Goal: Information Seeking & Learning: Learn about a topic

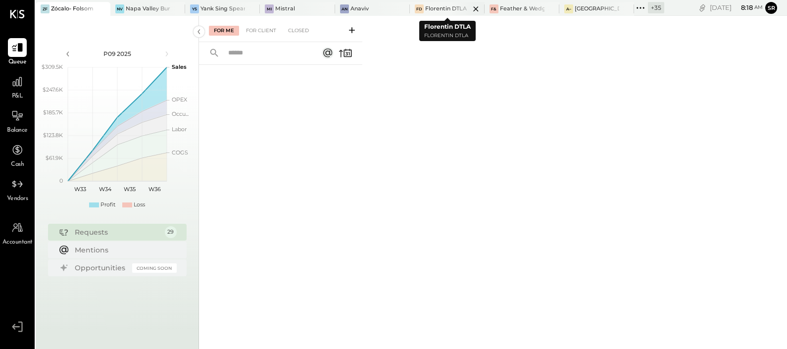
click at [455, 6] on div at bounding box center [467, 8] width 35 height 13
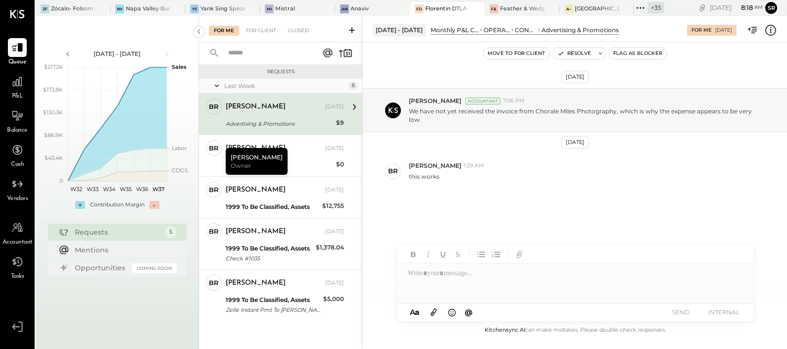
click at [19, 93] on span "P&L" at bounding box center [17, 96] width 11 height 9
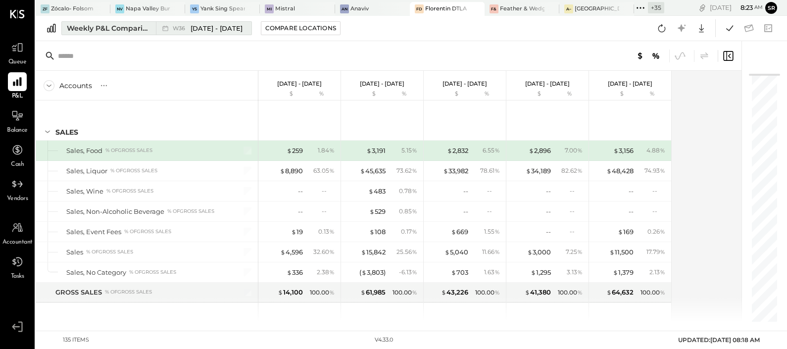
click at [176, 28] on span "W36" at bounding box center [180, 28] width 15 height 5
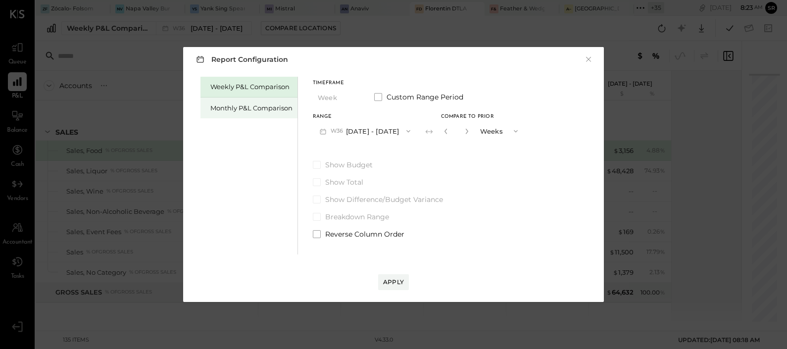
click at [232, 109] on div "Monthly P&L Comparison" at bounding box center [251, 107] width 82 height 9
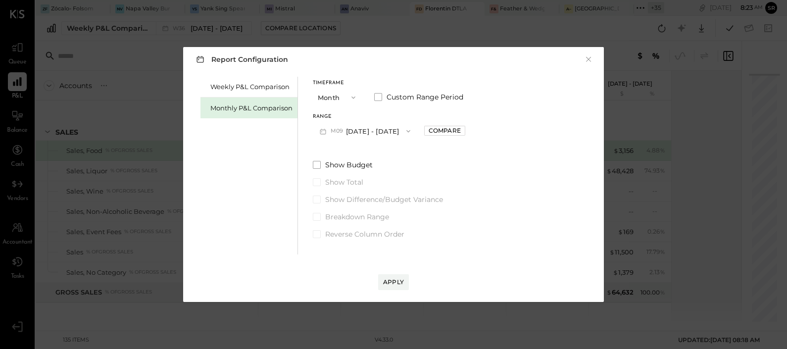
click at [354, 133] on button "M09 [DATE] - [DATE]" at bounding box center [365, 131] width 104 height 18
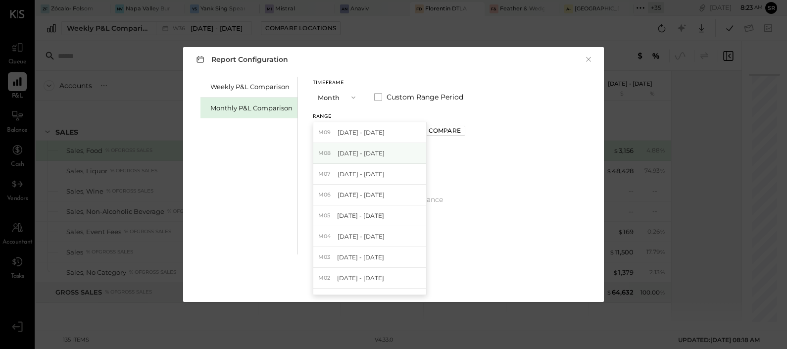
click at [359, 153] on span "[DATE] - [DATE]" at bounding box center [361, 153] width 47 height 8
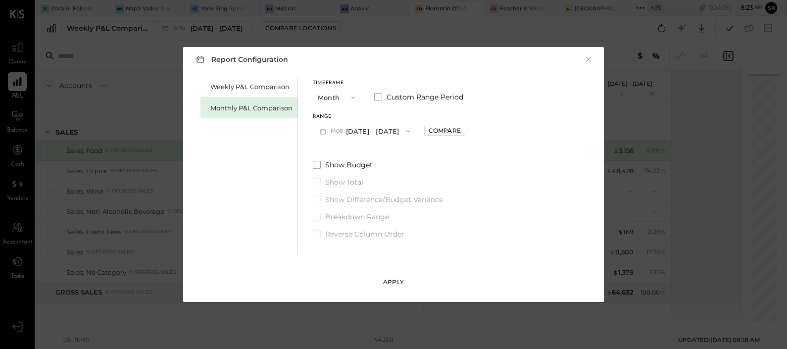
click at [395, 287] on button "Apply" at bounding box center [393, 282] width 31 height 16
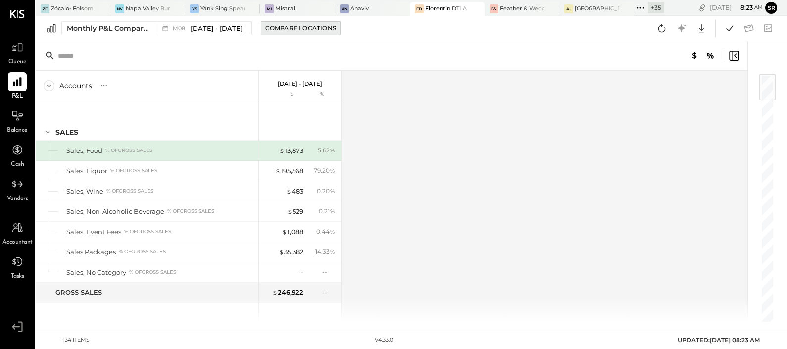
click at [319, 22] on button "Compare Locations" at bounding box center [301, 28] width 80 height 14
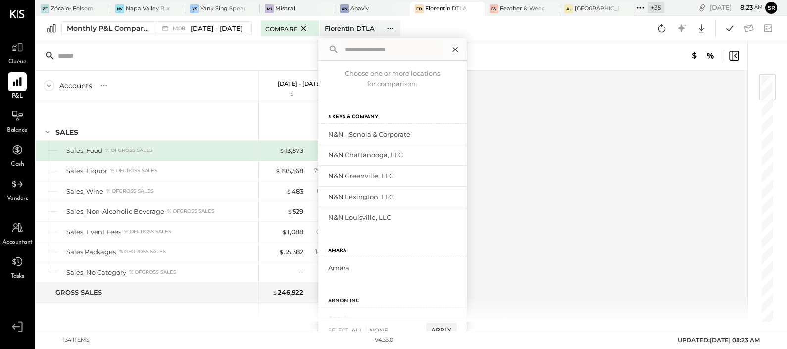
click at [449, 49] on icon at bounding box center [455, 49] width 13 height 13
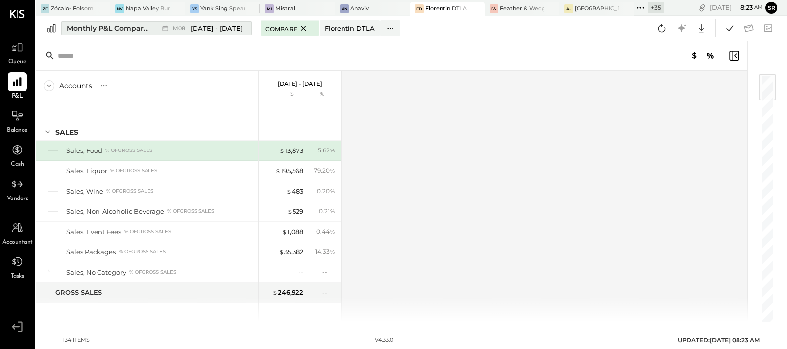
click at [146, 27] on div "Monthly P&L Comparison" at bounding box center [108, 28] width 83 height 10
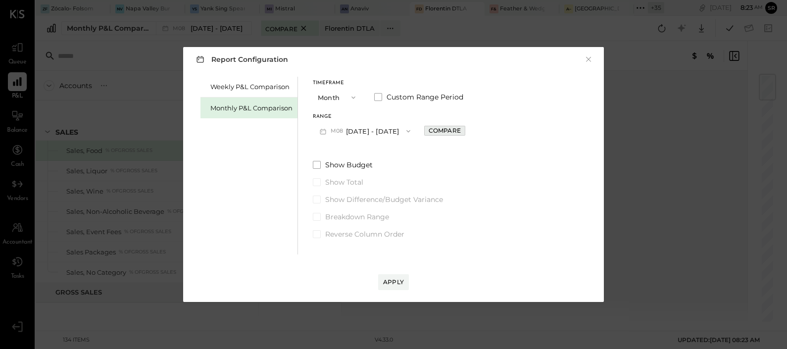
click at [429, 131] on div "Compare" at bounding box center [445, 130] width 32 height 8
click at [464, 130] on icon "button" at bounding box center [467, 131] width 6 height 6
type input "*"
click at [389, 288] on button "Apply" at bounding box center [393, 282] width 31 height 16
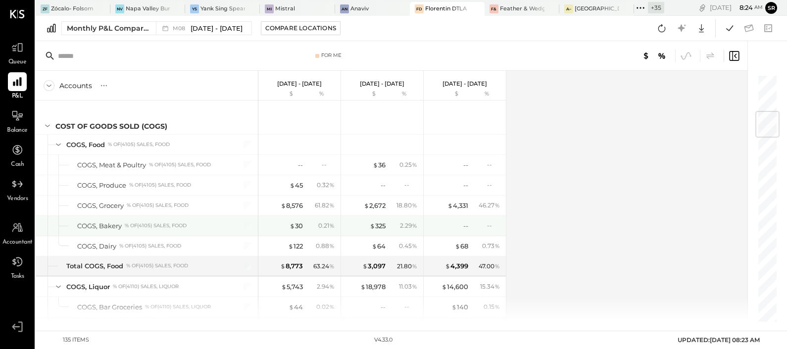
scroll to position [371, 0]
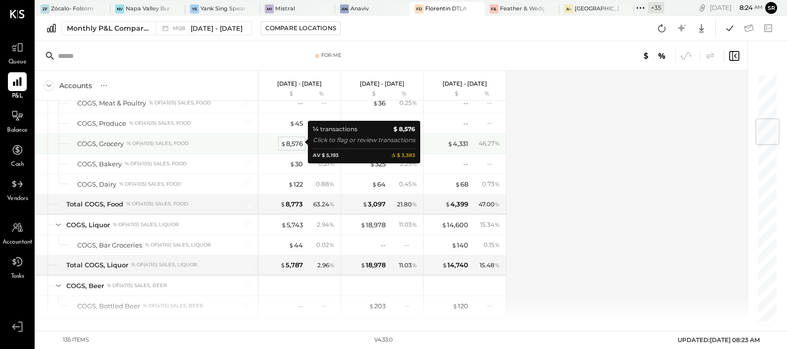
click at [297, 141] on div "$ 8,576" at bounding box center [292, 143] width 22 height 9
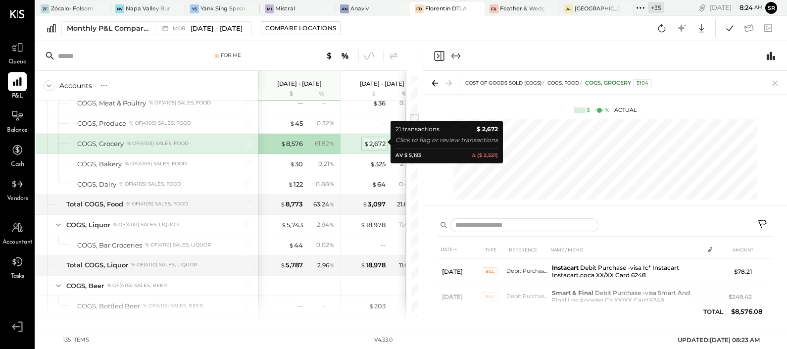
click at [367, 143] on span "$" at bounding box center [366, 144] width 5 height 8
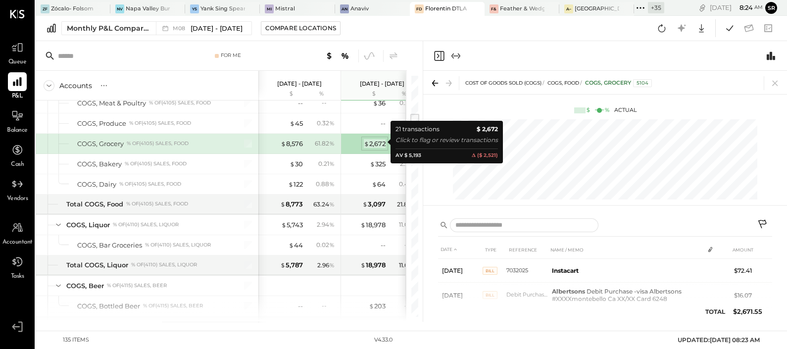
click at [367, 143] on span "$" at bounding box center [366, 144] width 5 height 8
click at [377, 143] on div "$ 2,672" at bounding box center [375, 143] width 22 height 9
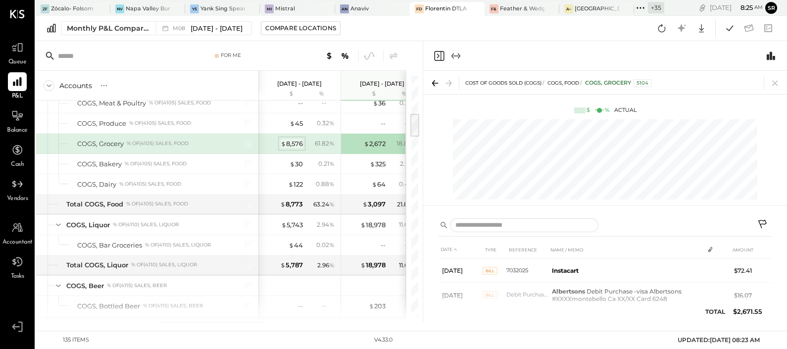
click at [294, 139] on div "$ 8,576" at bounding box center [292, 143] width 22 height 9
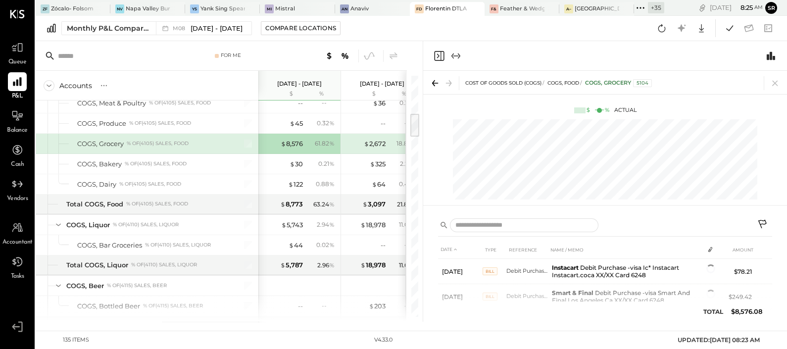
drag, startPoint x: 772, startPoint y: 248, endPoint x: 772, endPoint y: 258, distance: 9.4
click at [772, 258] on div "DATE TYPE REFERENCE NAME / MEMO AMOUNT [DATE] BILL Debit Purchase -visa Ic* Ins…" at bounding box center [605, 266] width 364 height 110
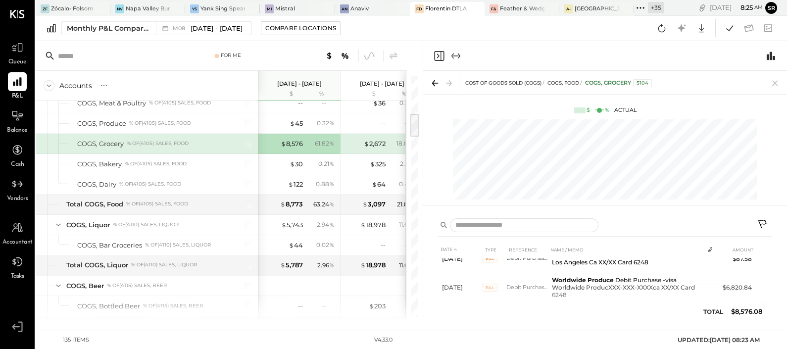
scroll to position [309, 0]
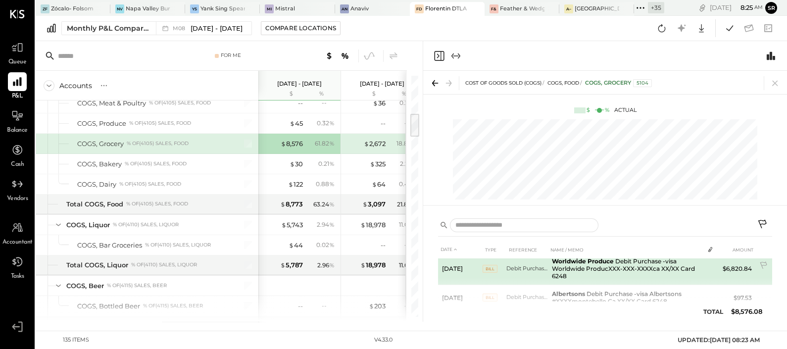
click at [610, 263] on td "Worldwide Produce Debit Purchase -visa Worldwide ProducXXX-XXX-XXXXca XX/XX Car…" at bounding box center [626, 268] width 156 height 33
click at [736, 267] on td "$6,820.84" at bounding box center [737, 268] width 38 height 33
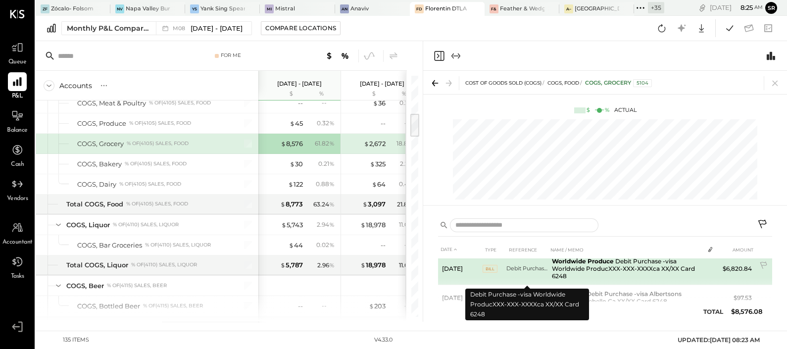
click at [507, 270] on td "Debit Purchase -visa Worldwide ProducXXX-XXX-XXXXca XX/XX Card 6248" at bounding box center [527, 268] width 42 height 33
drag, startPoint x: 507, startPoint y: 270, endPoint x: 600, endPoint y: 270, distance: 92.6
click at [600, 270] on td "Worldwide Produce Debit Purchase -visa Worldwide ProducXXX-XXX-XXXXca XX/XX Car…" at bounding box center [626, 268] width 156 height 33
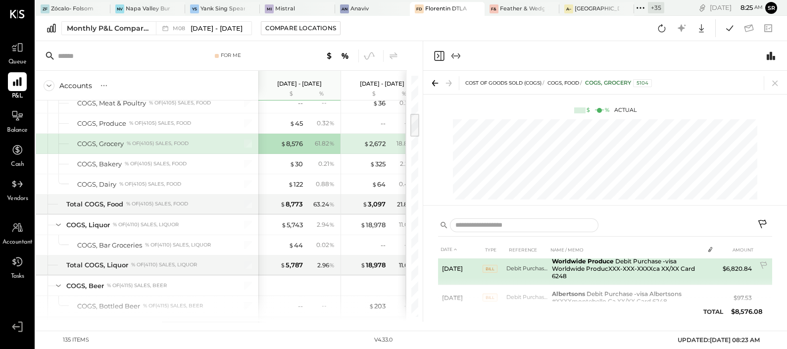
click at [606, 266] on td "Worldwide Produce Debit Purchase -visa Worldwide ProducXXX-XXX-XXXXca XX/XX Car…" at bounding box center [626, 268] width 156 height 33
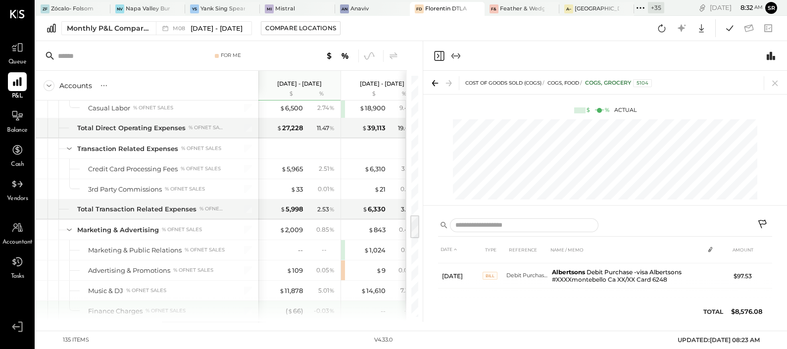
scroll to position [1361, 0]
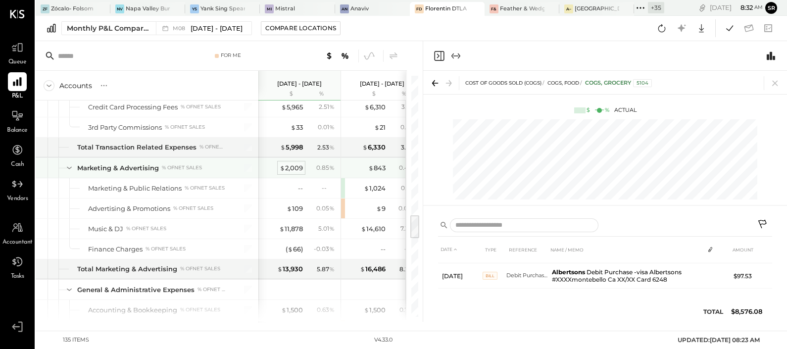
click at [293, 163] on div "$ 2,009" at bounding box center [291, 167] width 23 height 9
